Goal: Task Accomplishment & Management: Manage account settings

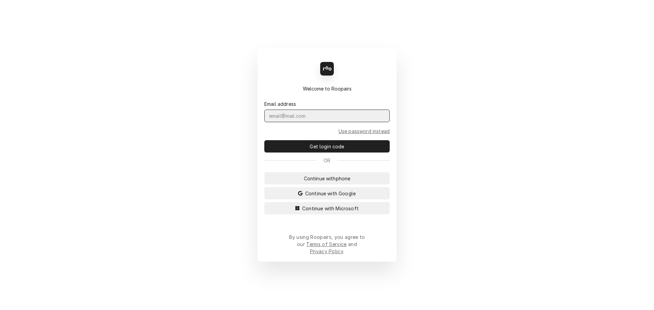
click at [294, 122] on input "Dynamic Content Wrapper" at bounding box center [326, 116] width 125 height 13
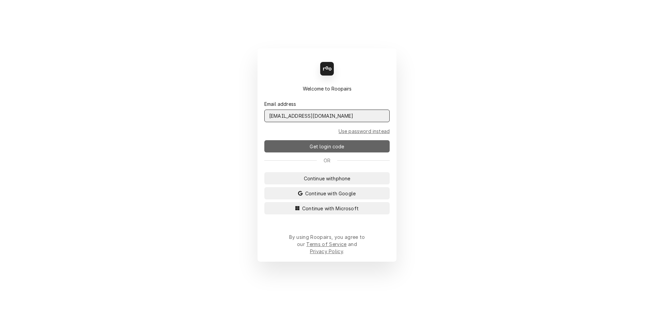
type input "admin@maincomm.com"
click at [300, 148] on button "Get login code" at bounding box center [326, 146] width 125 height 12
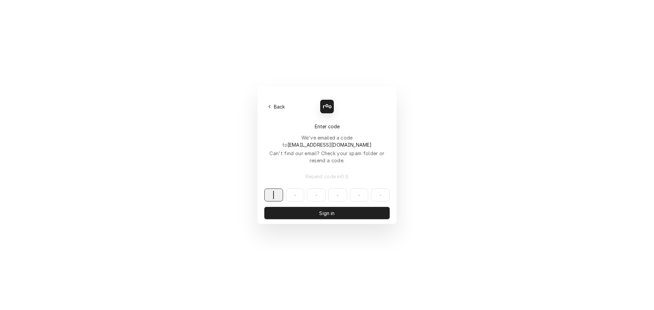
paste input "600404"
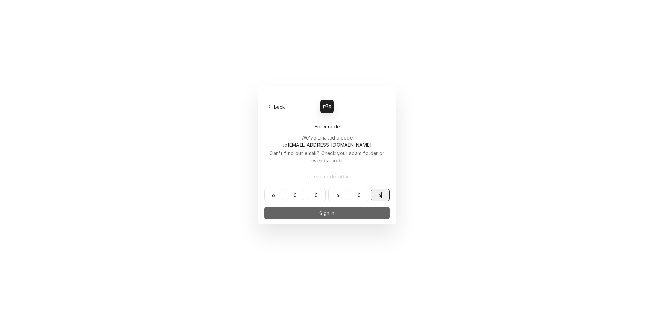
type input "600404"
click at [315, 207] on button "Sign in" at bounding box center [326, 213] width 125 height 12
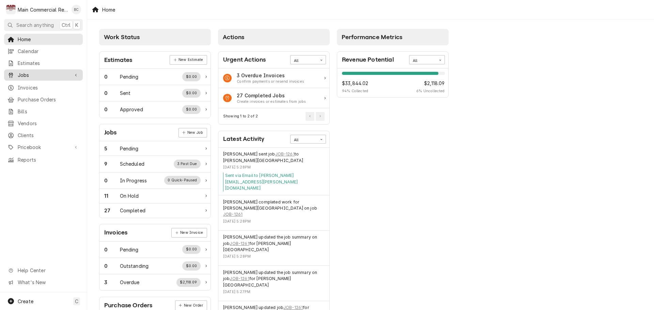
click at [33, 73] on span "Jobs" at bounding box center [43, 75] width 51 height 7
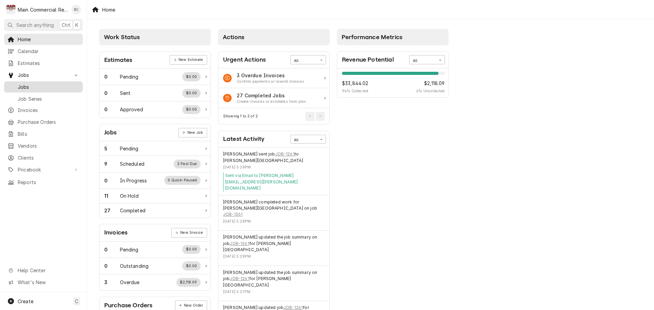
click at [32, 84] on span "Jobs" at bounding box center [49, 86] width 62 height 7
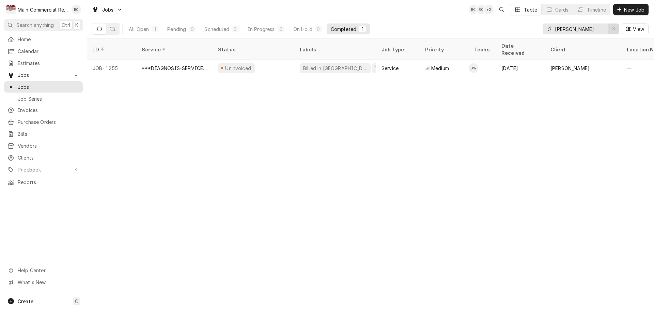
click at [612, 27] on icon "Erase input" at bounding box center [614, 29] width 4 height 5
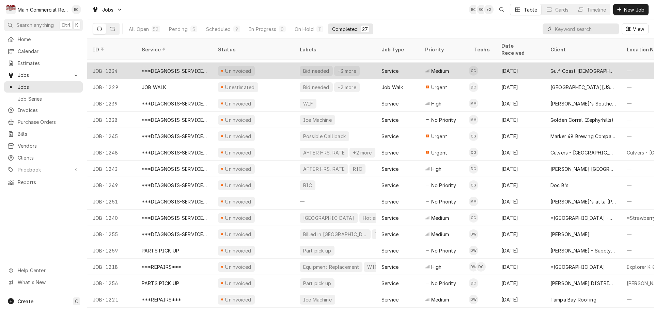
scroll to position [188, 0]
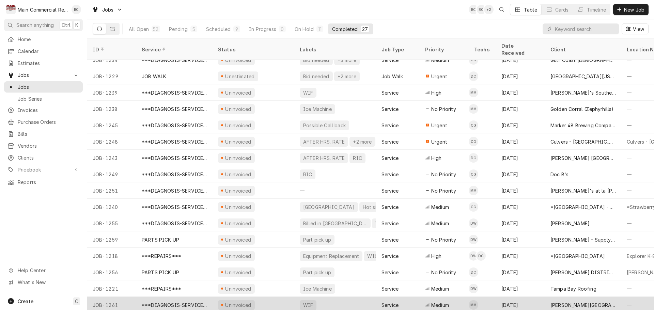
click at [121, 297] on div "JOB-1261" at bounding box center [111, 305] width 49 height 16
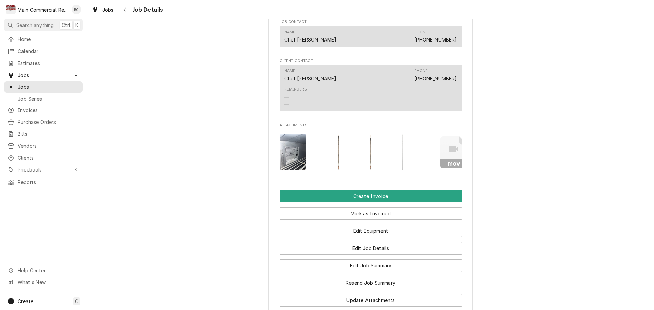
scroll to position [545, 0]
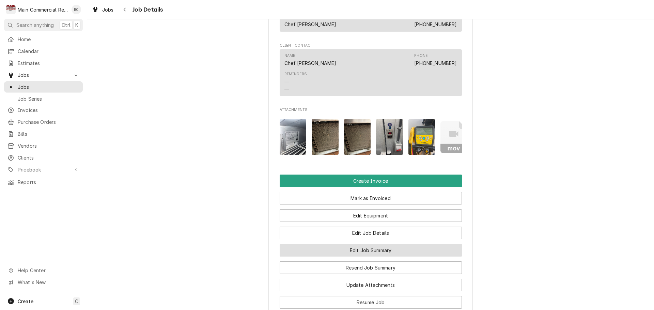
click at [365, 257] on button "Edit Job Summary" at bounding box center [371, 250] width 182 height 13
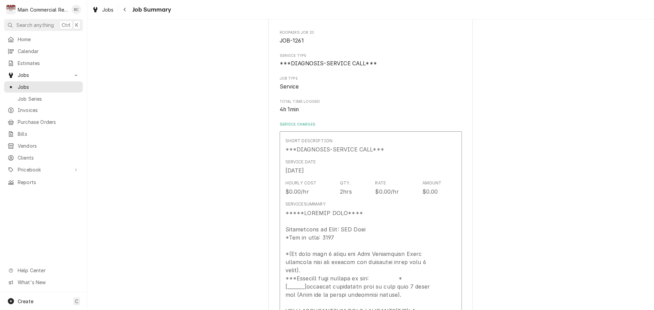
scroll to position [68, 0]
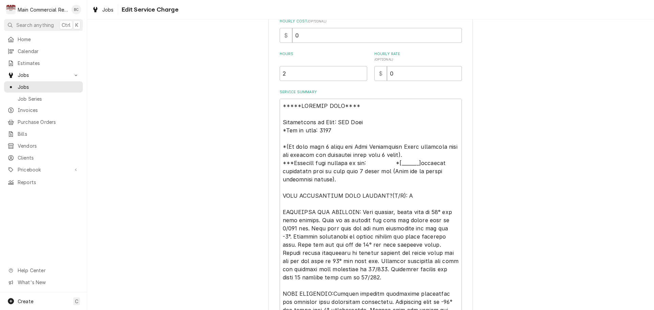
scroll to position [170, 0]
drag, startPoint x: 333, startPoint y: 122, endPoint x: 342, endPoint y: 128, distance: 10.8
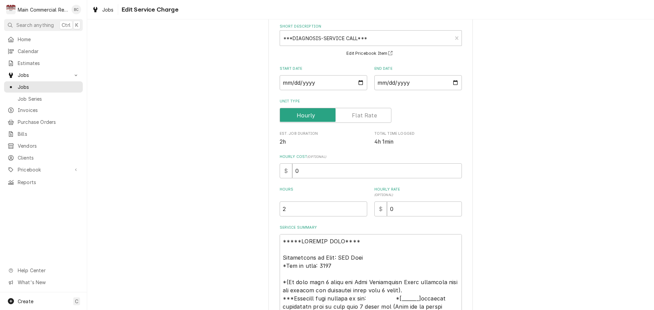
scroll to position [68, 0]
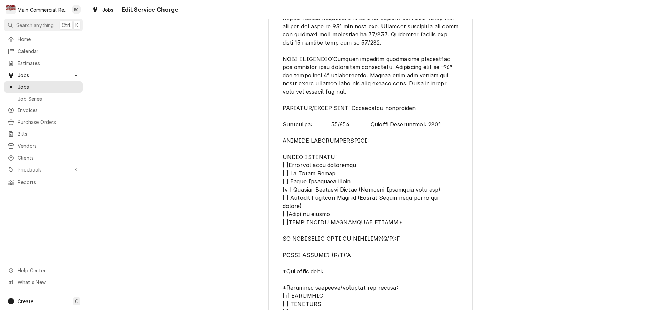
scroll to position [473, 0]
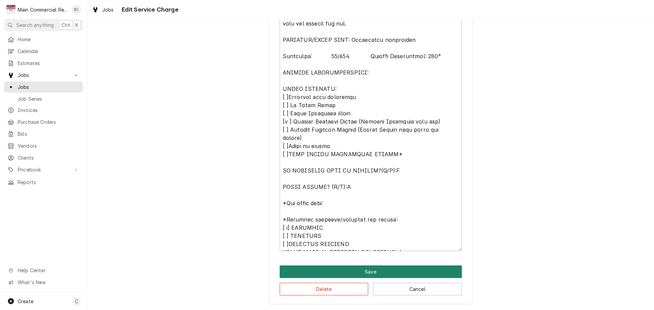
click at [413, 272] on button "Save" at bounding box center [371, 272] width 182 height 13
type textarea "x"
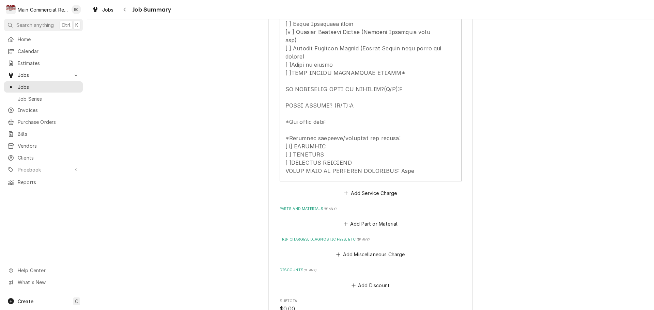
scroll to position [613, 0]
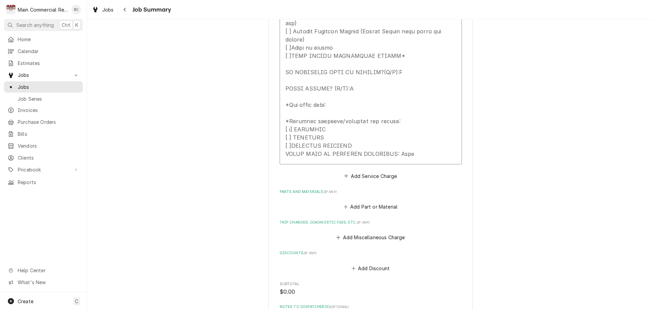
click at [304, 189] on label "Parts and Materials ( if any )" at bounding box center [371, 191] width 182 height 5
click at [310, 189] on label "Parts and Materials ( if any )" at bounding box center [371, 191] width 182 height 5
click at [300, 189] on label "Parts and Materials ( if any )" at bounding box center [371, 191] width 182 height 5
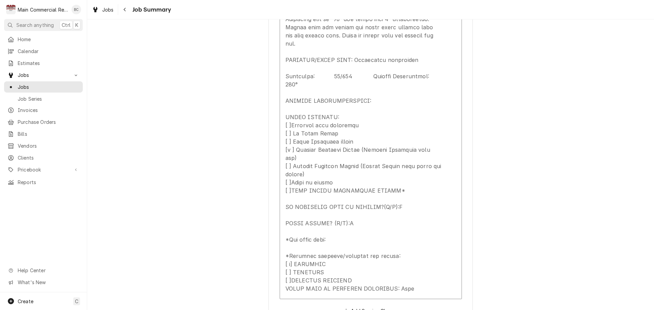
scroll to position [378, 0]
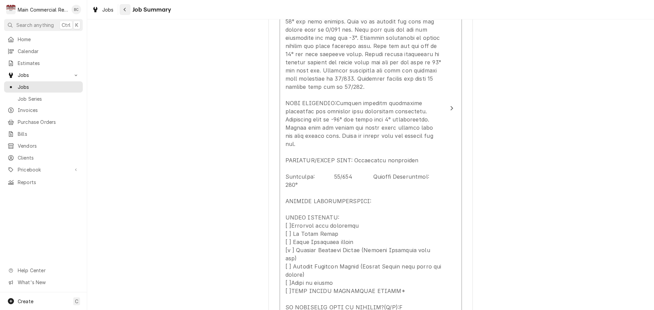
click at [123, 10] on icon "Navigate back" at bounding box center [124, 9] width 3 height 5
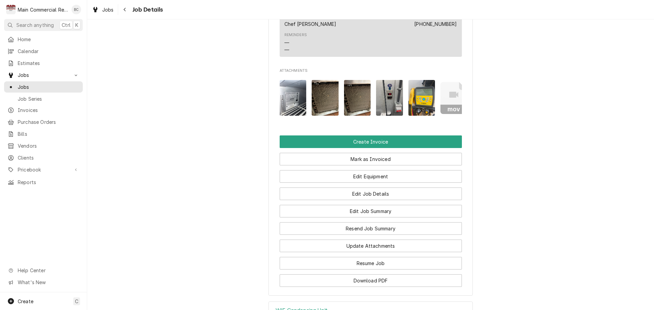
scroll to position [681, 0]
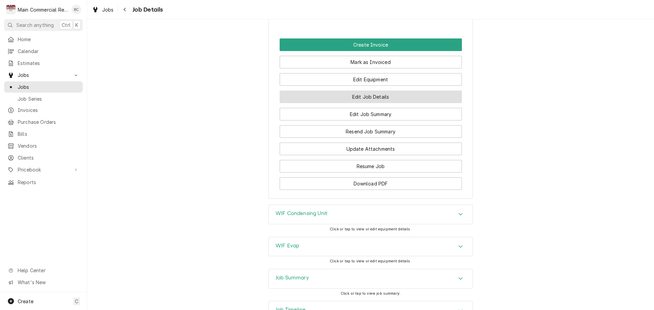
click at [377, 101] on button "Edit Job Details" at bounding box center [371, 97] width 182 height 13
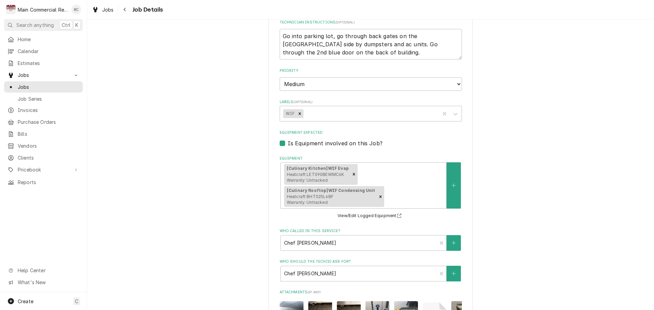
scroll to position [176, 0]
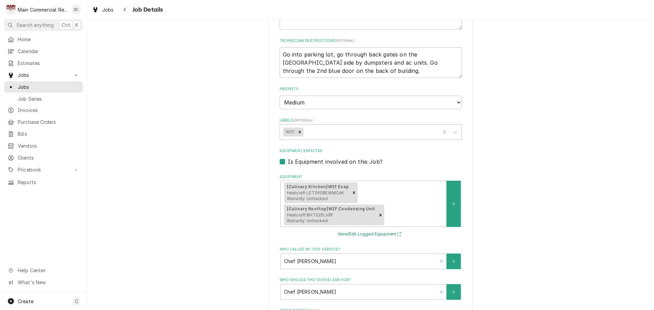
click at [353, 235] on button "View/Edit Logged Equipment" at bounding box center [370, 234] width 68 height 9
type textarea "x"
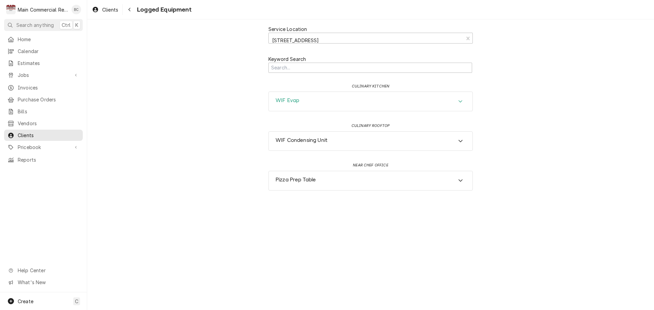
click at [313, 105] on div "WIF Evap" at bounding box center [371, 101] width 204 height 19
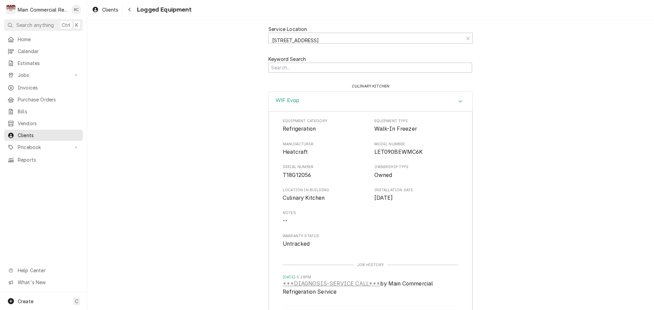
drag, startPoint x: 372, startPoint y: 129, endPoint x: 414, endPoint y: 195, distance: 78.6
click at [414, 195] on div "Equipment Category Refrigeration Equipment Type Walk-In Freezer Manufacturer He…" at bounding box center [371, 184] width 176 height 130
copy div "Walk-In Freezer Manufacturer Heatcraft Model Number LET090BEWMC6K Serial Number…"
click at [238, 217] on div "Service Location [STREET_ADDRESS] Keyword Search culinary kitchen WIF Evap Equi…" at bounding box center [370, 217] width 567 height 396
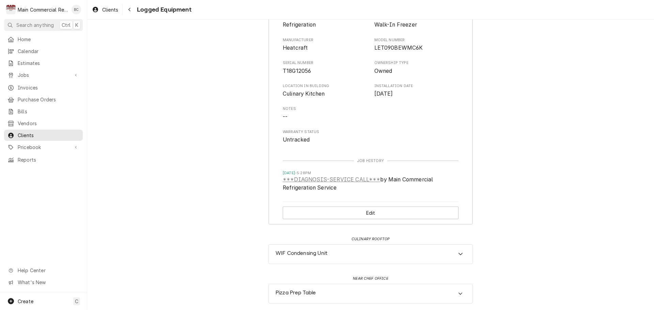
scroll to position [105, 0]
click at [345, 256] on div "WIF Condensing Unit" at bounding box center [371, 253] width 204 height 19
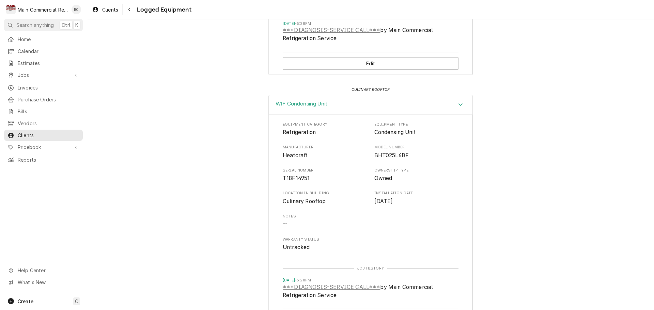
scroll to position [275, 0]
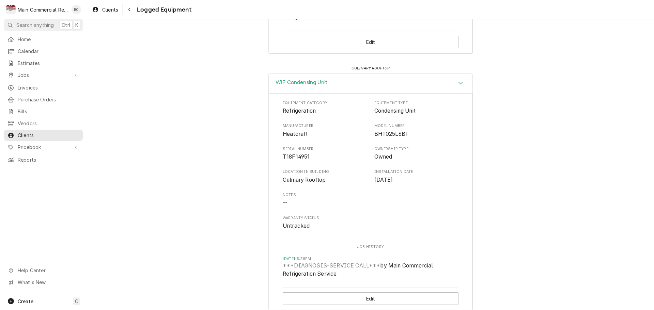
drag, startPoint x: 373, startPoint y: 110, endPoint x: 407, endPoint y: 180, distance: 78.4
click at [407, 180] on div "Equipment Category Refrigeration Equipment Type Condensing Unit Manufacturer He…" at bounding box center [371, 165] width 176 height 130
copy div "Condensing Unit Manufacturer Heatcraft Model Number BHT025L6BF Serial Number T1…"
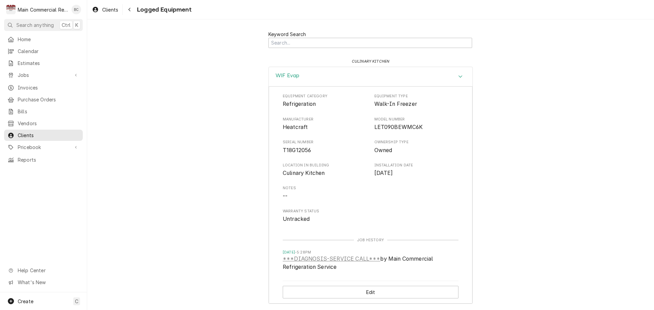
scroll to position [0, 0]
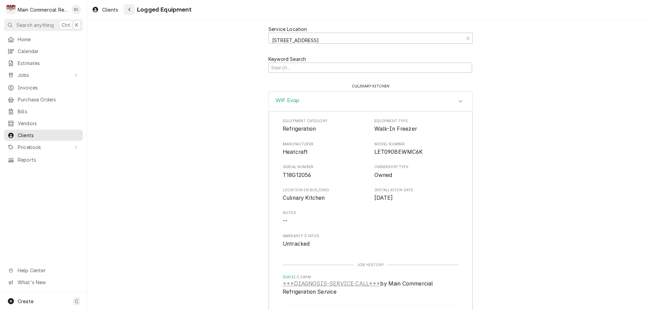
click at [130, 10] on icon "Navigate back" at bounding box center [129, 9] width 3 height 5
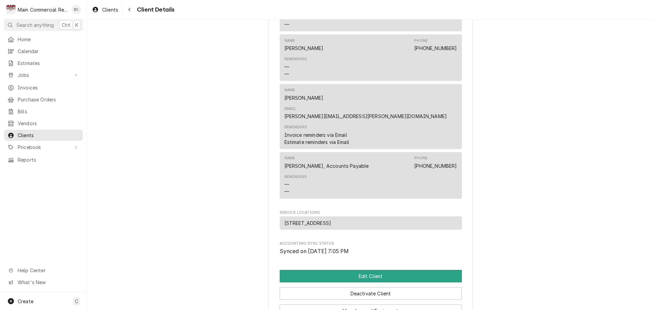
scroll to position [419, 0]
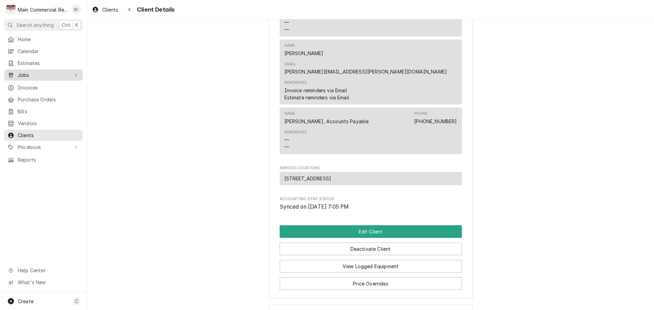
click at [35, 73] on span "Jobs" at bounding box center [43, 75] width 51 height 7
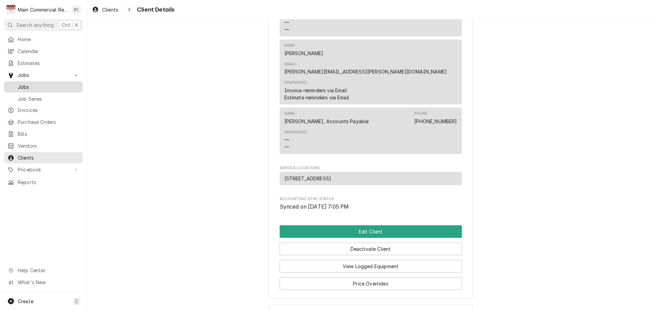
click at [30, 86] on span "Jobs" at bounding box center [49, 86] width 62 height 7
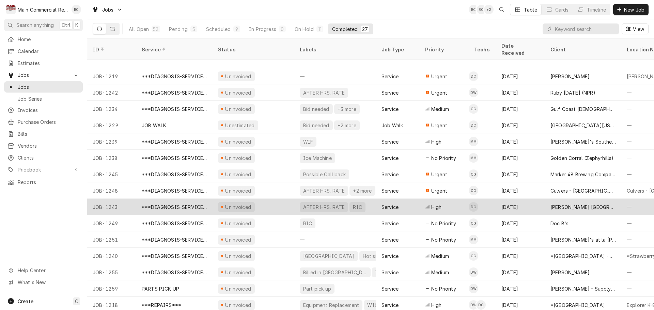
scroll to position [188, 0]
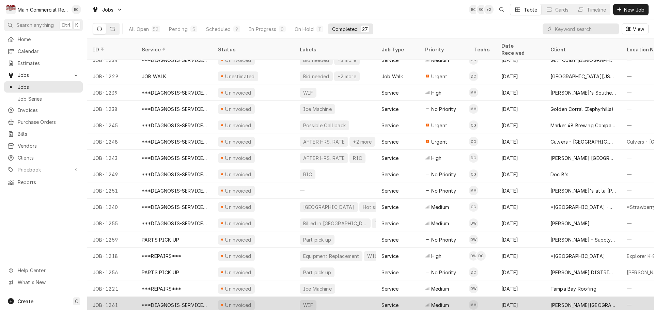
click at [168, 302] on div "***DIAGNOSIS-SERVICE CALL***" at bounding box center [174, 305] width 65 height 7
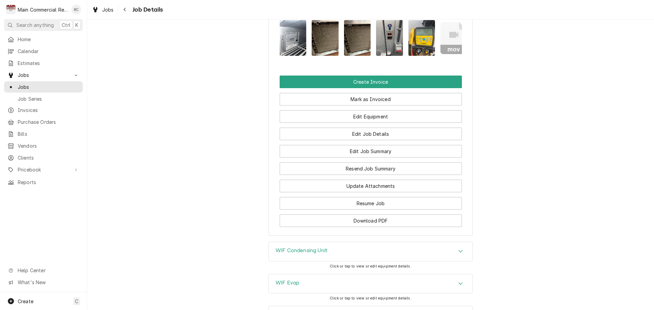
scroll to position [647, 0]
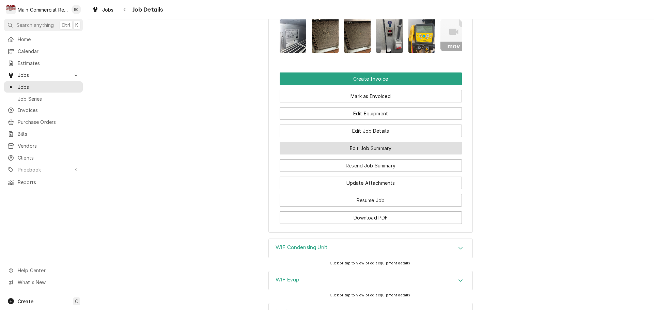
click at [368, 153] on button "Edit Job Summary" at bounding box center [371, 148] width 182 height 13
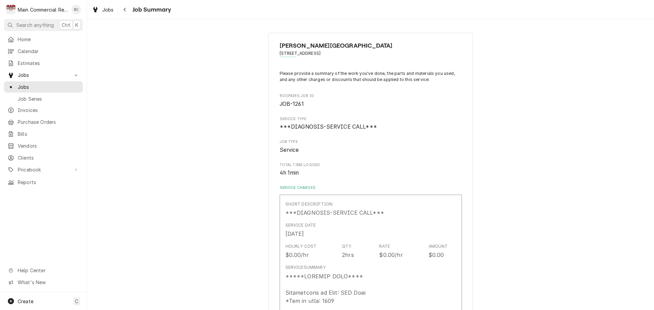
type textarea "x"
click at [125, 13] on button "Navigate back" at bounding box center [125, 9] width 11 height 11
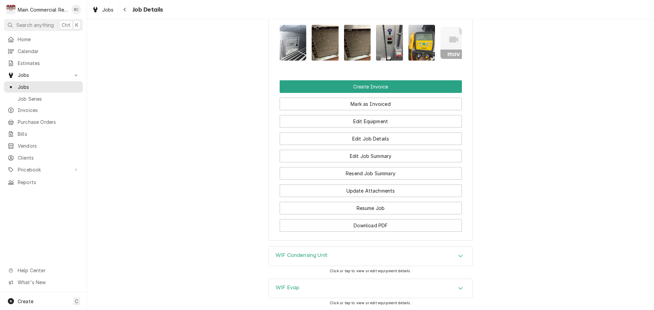
scroll to position [647, 0]
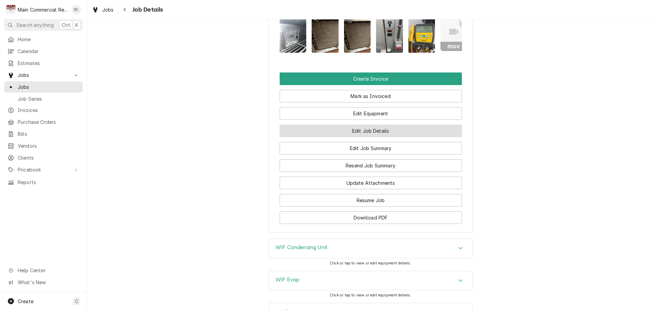
click at [367, 137] on button "Edit Job Details" at bounding box center [371, 131] width 182 height 13
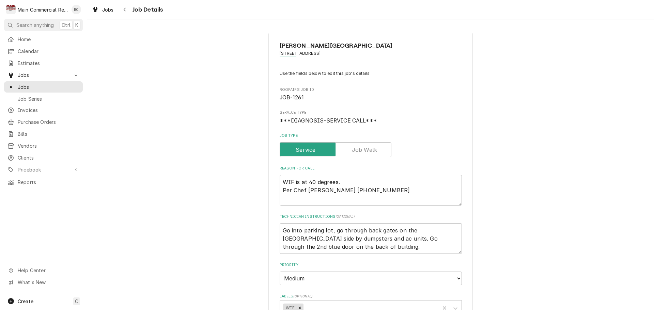
type textarea "x"
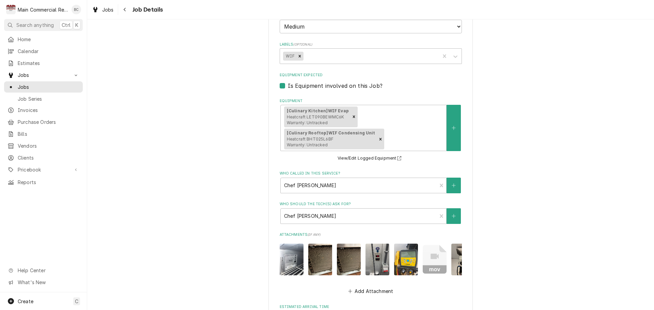
scroll to position [380, 0]
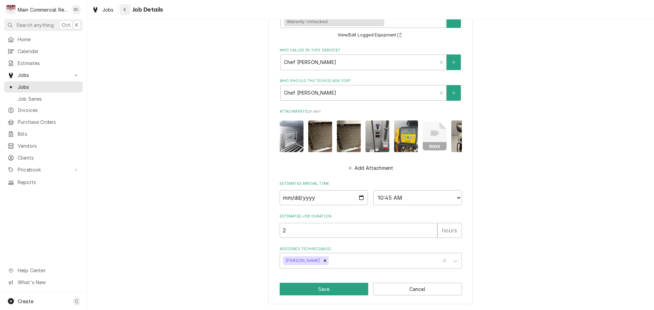
click at [126, 10] on div "Navigate back" at bounding box center [125, 9] width 7 height 7
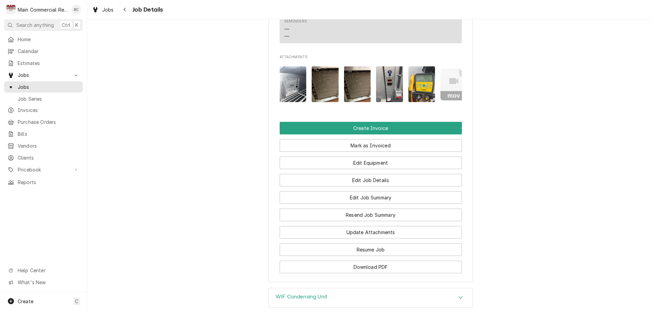
scroll to position [613, 0]
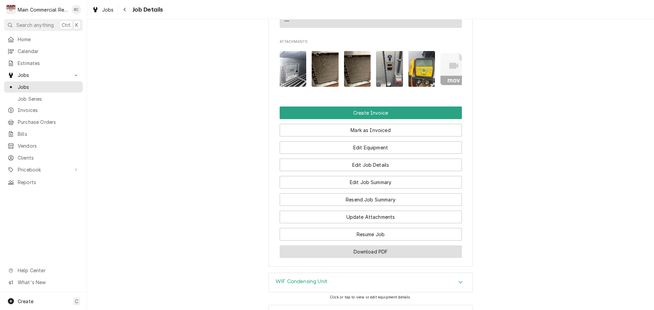
click at [351, 258] on button "Download PDF" at bounding box center [371, 252] width 182 height 13
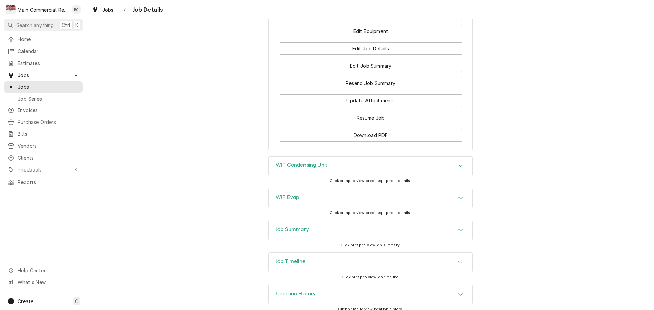
scroll to position [741, 0]
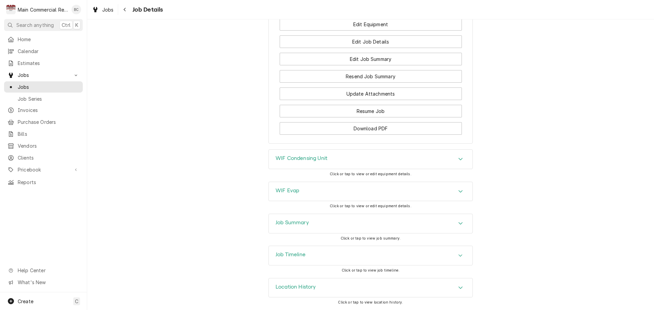
click at [292, 222] on h3 "Job Summary" at bounding box center [292, 223] width 33 height 6
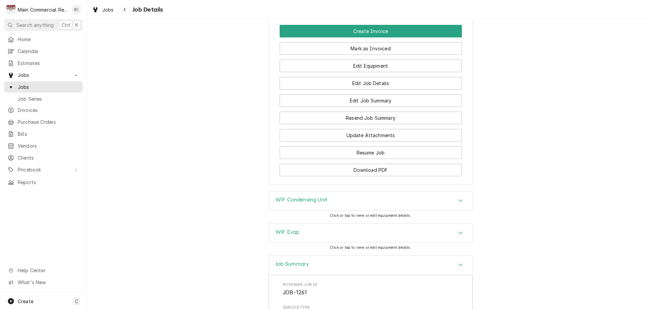
scroll to position [593, 0]
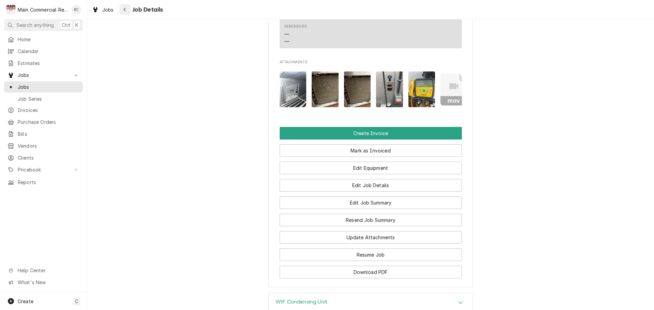
click at [125, 10] on icon "Navigate back" at bounding box center [125, 10] width 2 height 4
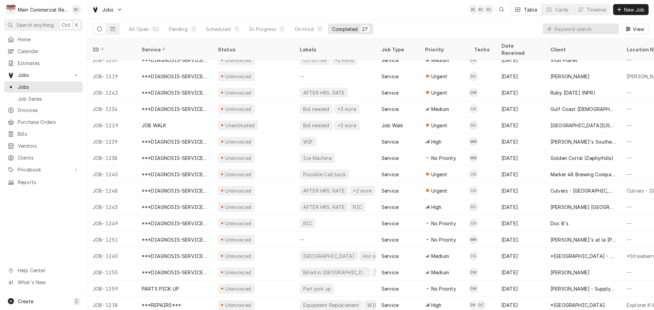
scroll to position [188, 0]
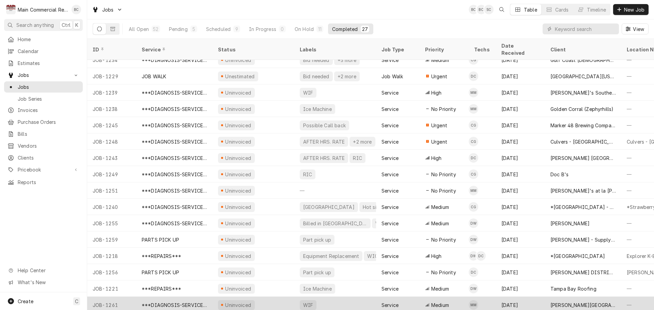
click at [119, 297] on div "JOB-1261" at bounding box center [111, 305] width 49 height 16
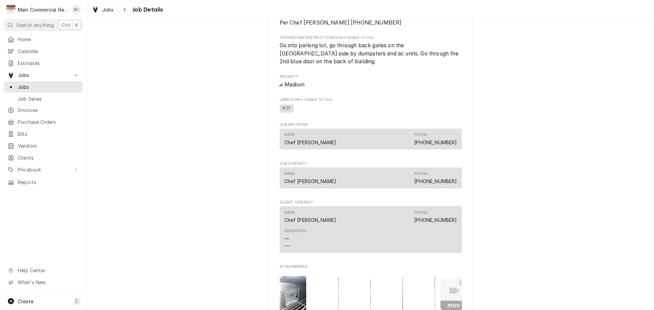
scroll to position [579, 0]
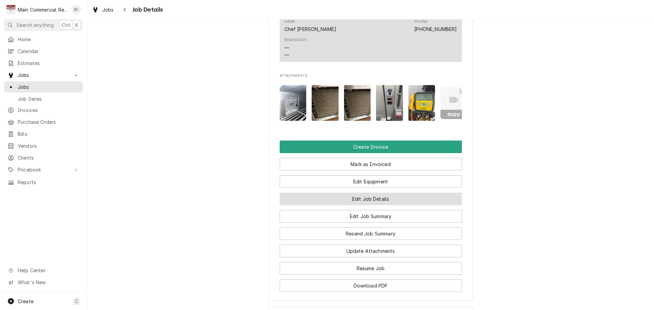
click button "Edit Job Details"
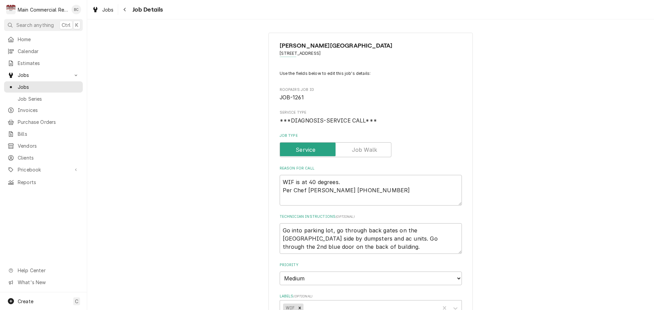
type textarea "x"
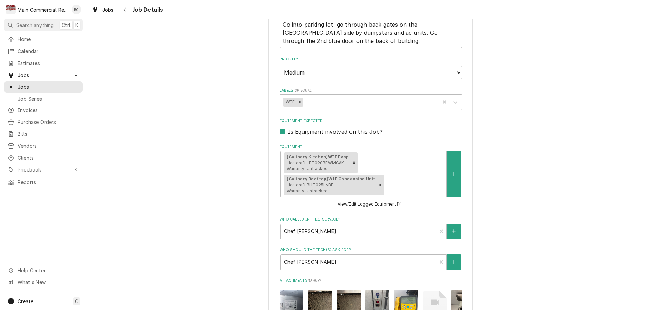
scroll to position [204, 0]
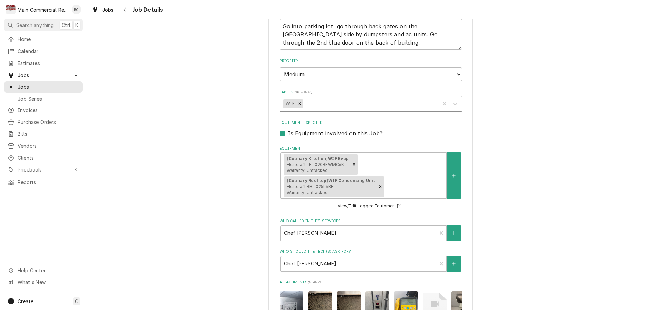
click at [336, 107] on div "Labels" at bounding box center [370, 104] width 132 height 12
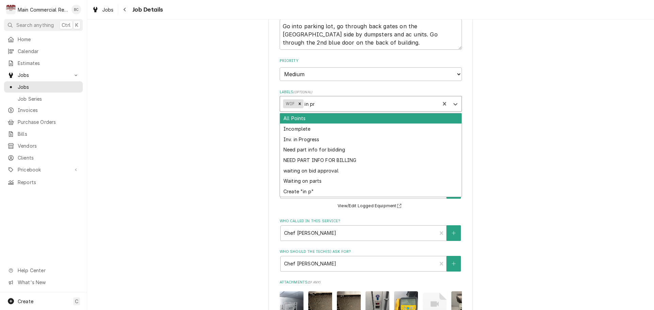
type input "in pro"
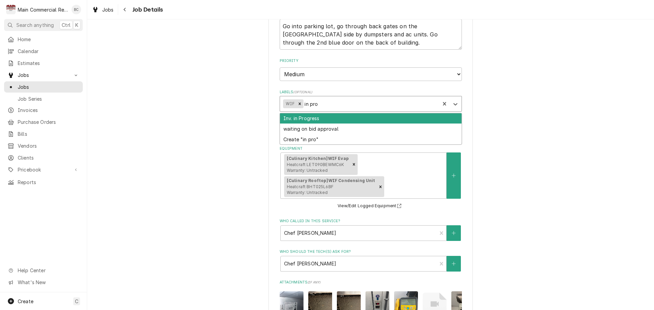
click at [317, 120] on div "Inv. in Progress" at bounding box center [371, 118] width 182 height 11
type textarea "x"
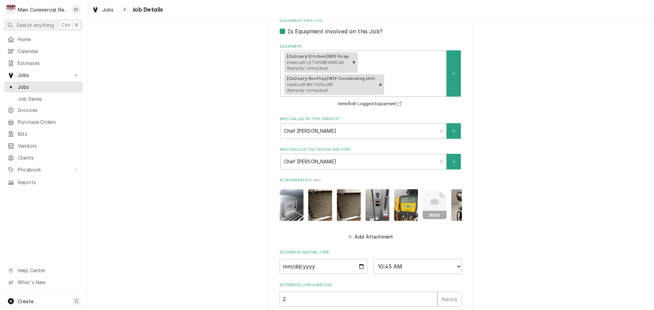
scroll to position [380, 0]
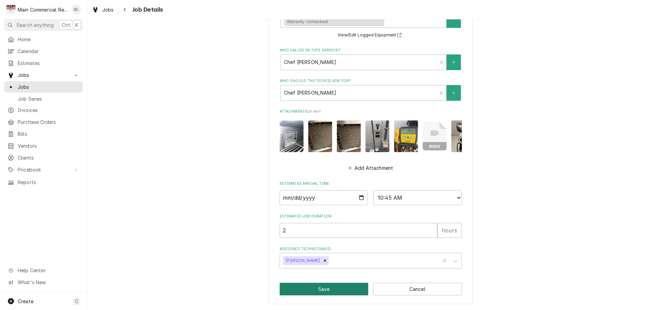
click at [314, 291] on button "Save" at bounding box center [324, 289] width 89 height 13
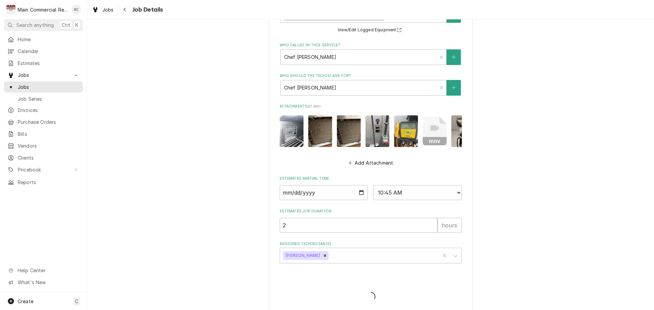
type textarea "x"
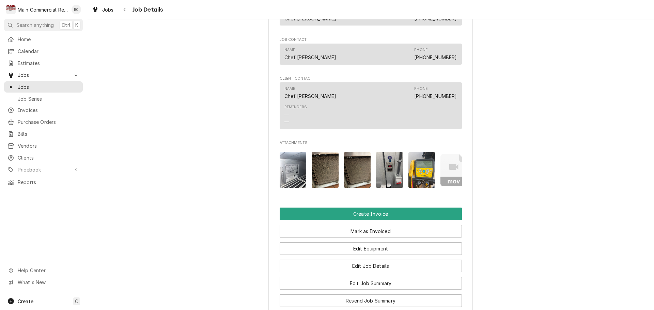
scroll to position [545, 0]
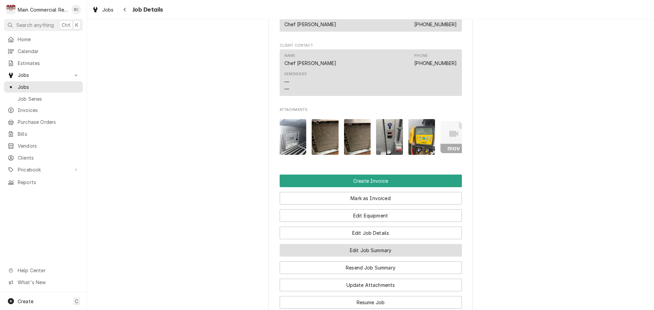
click at [352, 255] on button "Edit Job Summary" at bounding box center [371, 250] width 182 height 13
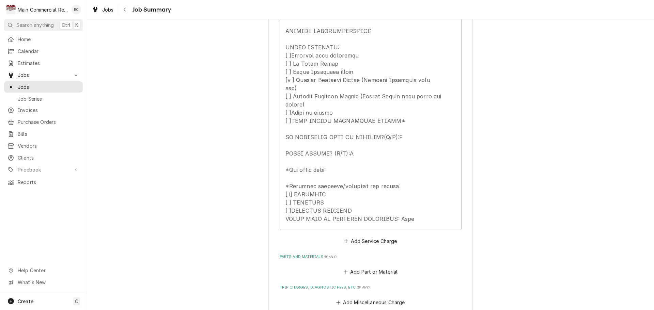
scroll to position [545, 0]
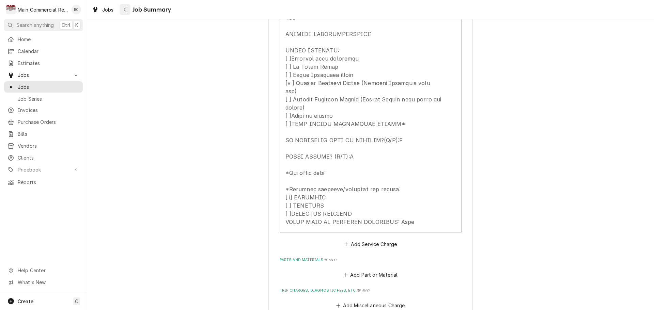
click at [128, 10] on div "Navigate back" at bounding box center [125, 9] width 7 height 7
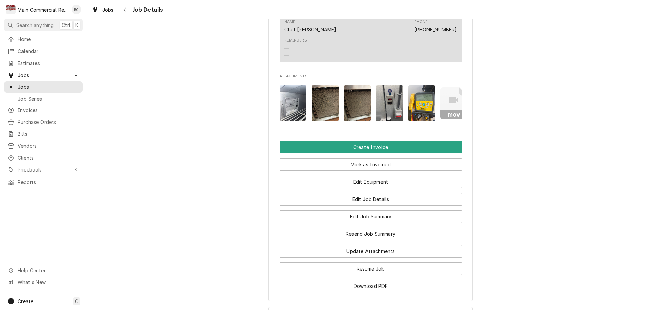
scroll to position [579, 0]
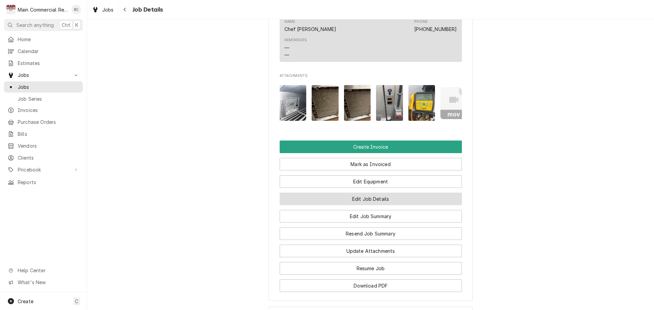
click at [357, 205] on button "Edit Job Details" at bounding box center [371, 199] width 182 height 13
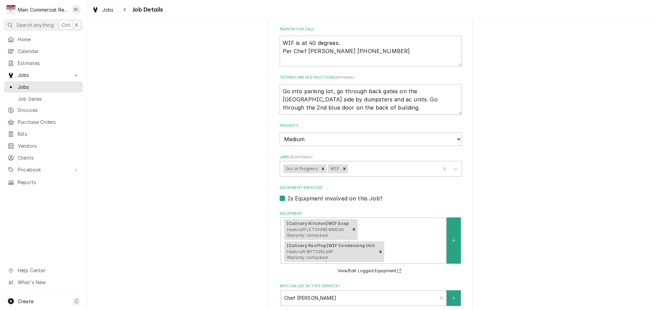
scroll to position [102, 0]
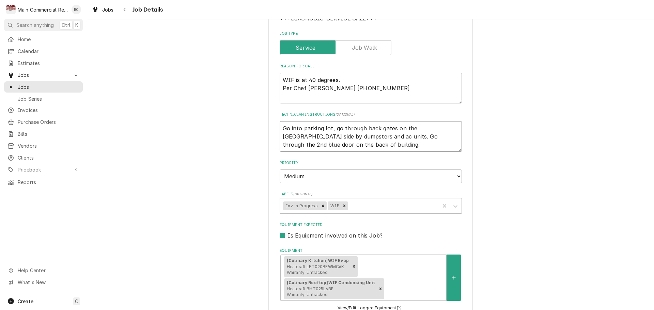
click at [341, 148] on textarea "Go into parking lot, go through back gates on the [GEOGRAPHIC_DATA] side by dum…" at bounding box center [371, 136] width 182 height 31
type textarea "x"
type textarea "Go into parking lot, go through back gates on the [GEOGRAPHIC_DATA] side by dum…"
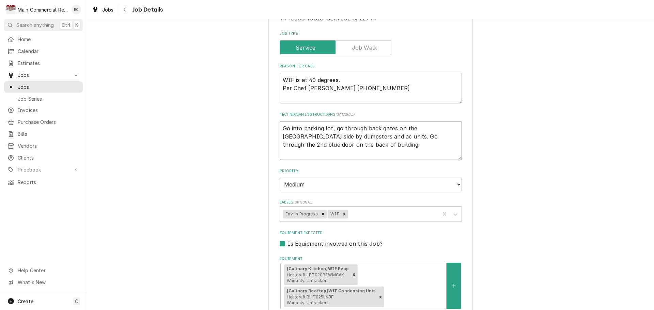
type textarea "x"
type textarea "Go into parking lot, go through back gates on the north east side by dumpsters …"
type textarea "x"
type textarea "Go into parking lot, go through back gates on the north east side by dumpsters …"
type textarea "x"
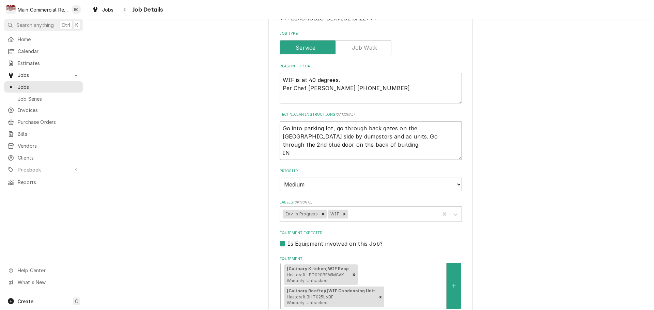
type textarea "Go into parking lot, go through back gates on the north east side by dumpsters …"
type textarea "x"
type textarea "Go into parking lot, go through back gates on the north east side by dumpsters …"
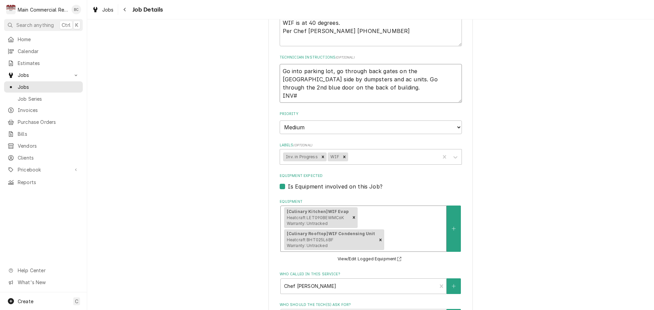
scroll to position [152, 0]
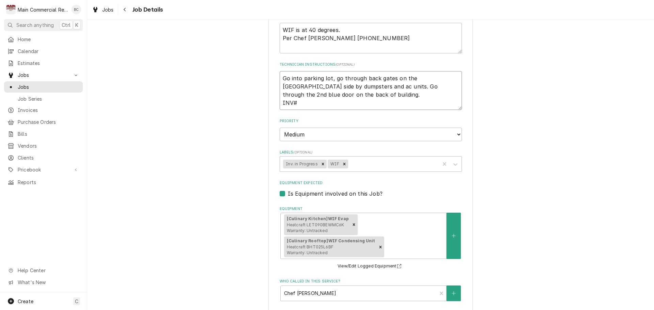
type textarea "x"
type textarea "Go into parking lot, go through back gates on the north east side by dumpsters …"
type textarea "x"
type textarea "Go into parking lot, go through back gates on the north east side by dumpsters …"
type textarea "x"
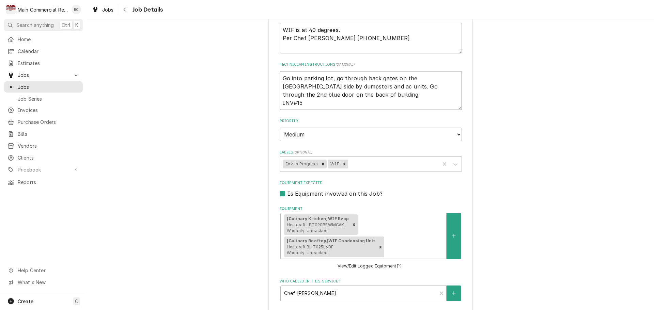
type textarea "Go into parking lot, go through back gates on the north east side by dumpsters …"
type textarea "x"
type textarea "Go into parking lot, go through back gates on the north east side by dumpsters …"
type textarea "x"
type textarea "Go into parking lot, go through back gates on the north east side by dumpsters …"
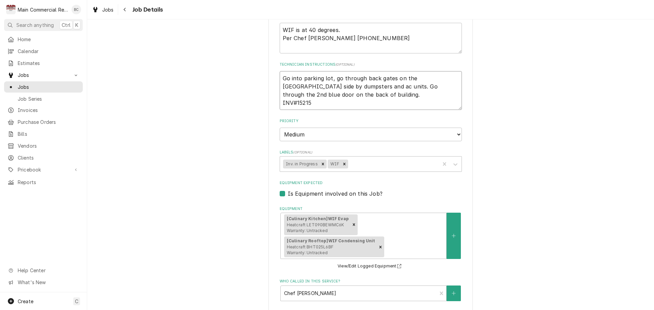
type textarea "x"
type textarea "Go into parking lot, go through back gates on the north east side by dumpsters …"
type textarea "x"
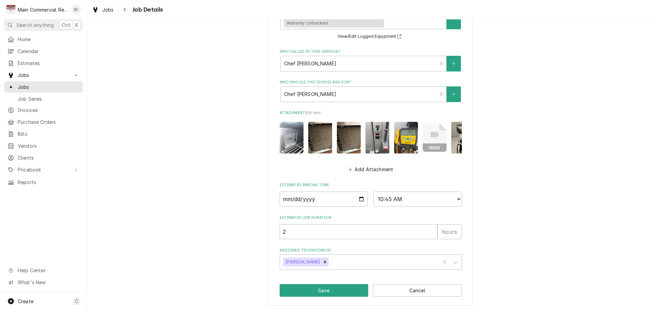
scroll to position [389, 0]
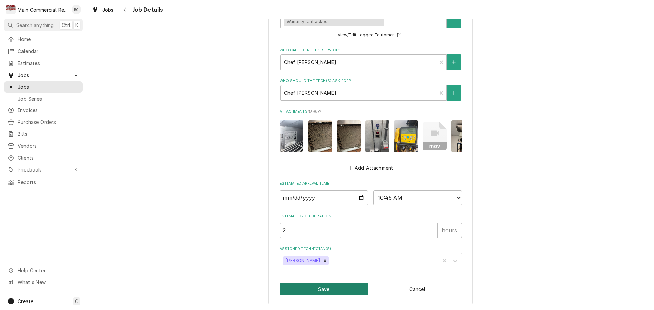
type textarea "Go into parking lot, go through back gates on the north east side by dumpsters …"
click at [329, 291] on button "Save" at bounding box center [324, 289] width 89 height 13
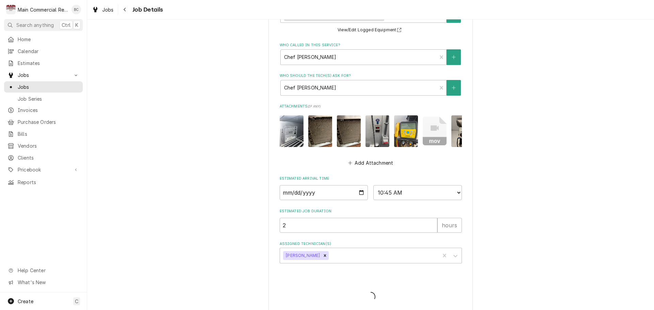
type textarea "x"
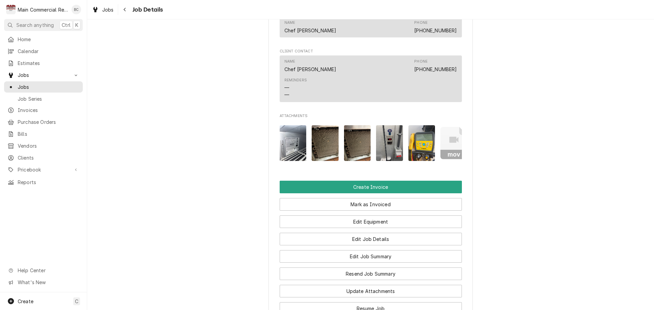
scroll to position [613, 0]
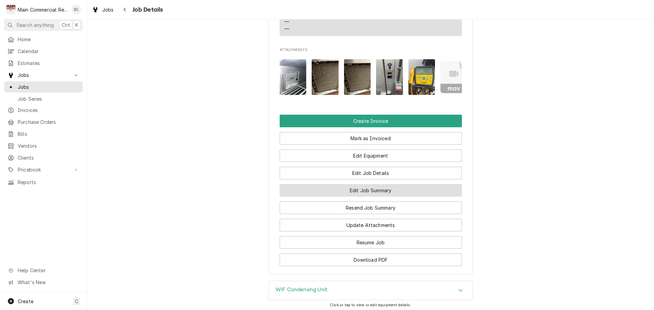
click at [316, 197] on button "Edit Job Summary" at bounding box center [371, 190] width 182 height 13
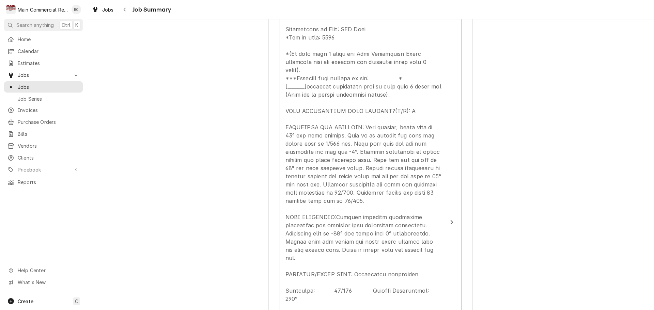
scroll to position [272, 0]
